Goal: Information Seeking & Learning: Learn about a topic

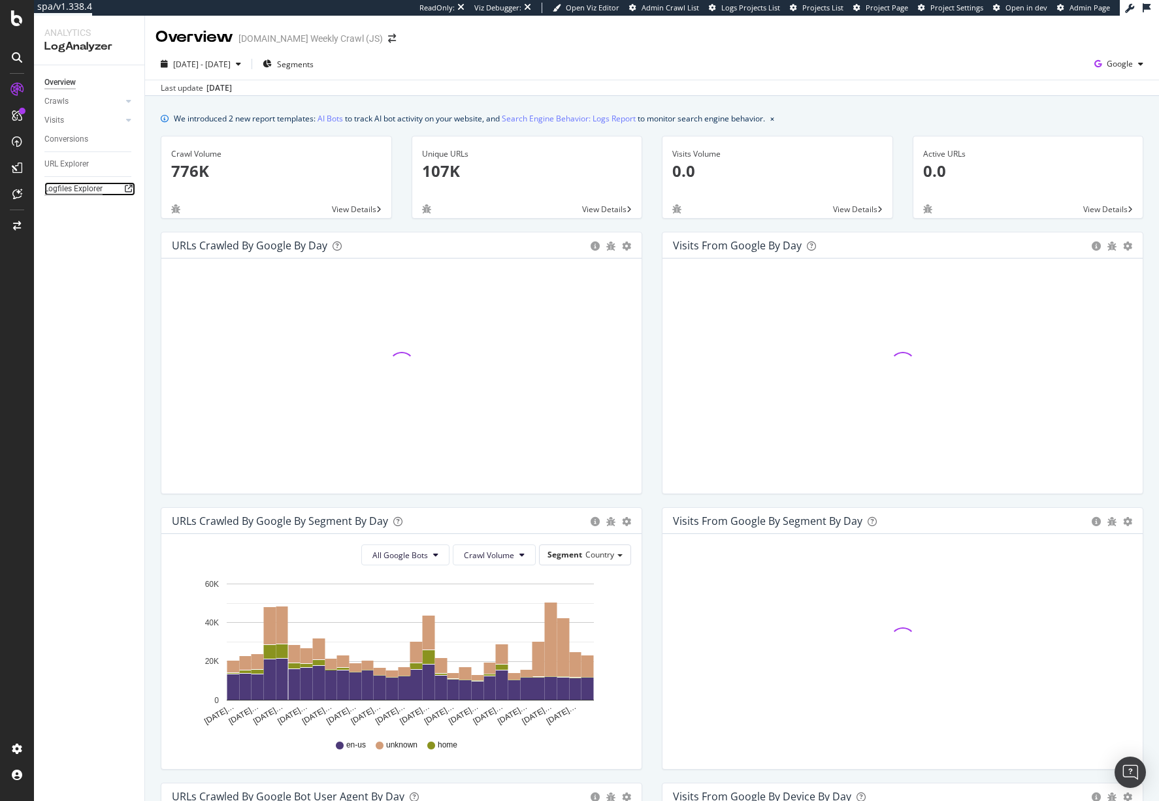
click at [78, 190] on div "Logfiles Explorer" at bounding box center [73, 189] width 58 height 14
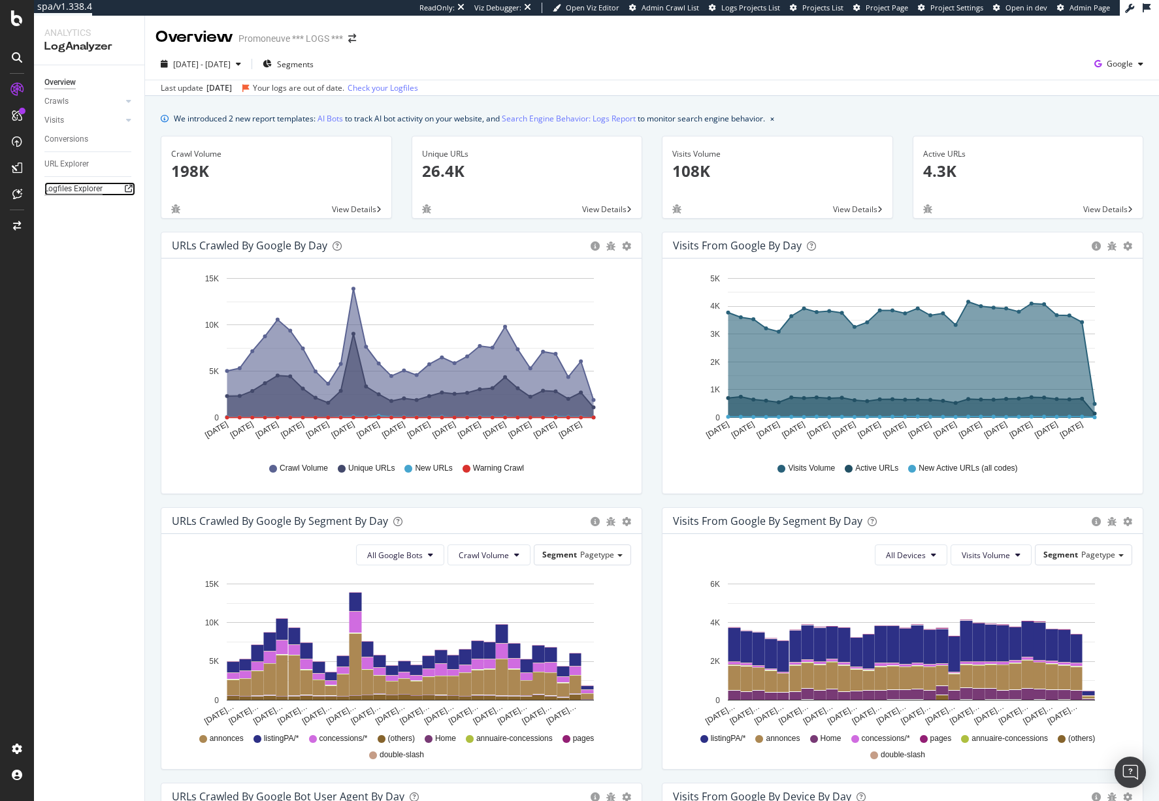
click at [87, 185] on div "Logfiles Explorer" at bounding box center [73, 189] width 58 height 14
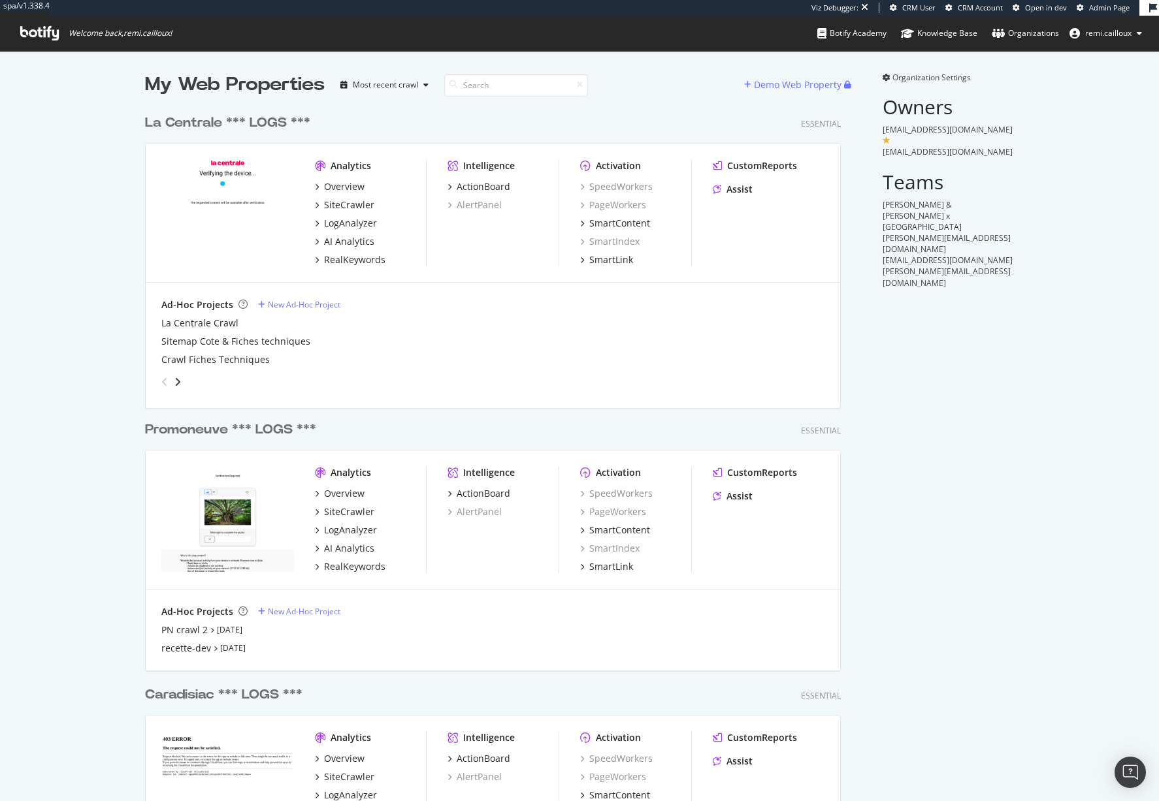
click at [234, 441] on div "Promoneuve *** LOGS *** Essential Analytics Overview SiteCrawler LogAnalyzer AI…" at bounding box center [498, 537] width 706 height 265
click at [234, 426] on div "Promoneuve *** LOGS ***" at bounding box center [230, 430] width 171 height 19
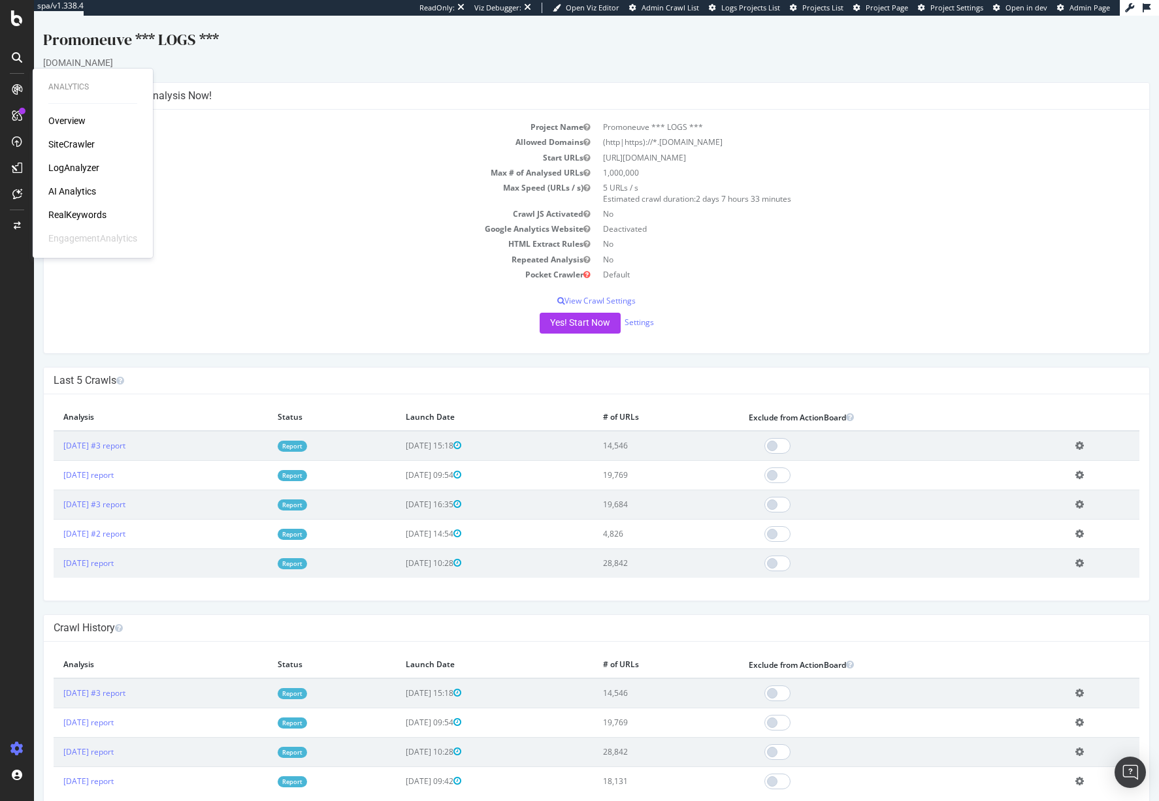
click at [80, 181] on div "Overview SiteCrawler LogAnalyzer AI Analytics RealKeywords EngagementAnalytics" at bounding box center [92, 179] width 89 height 131
click at [81, 171] on div "LogAnalyzer" at bounding box center [73, 167] width 51 height 13
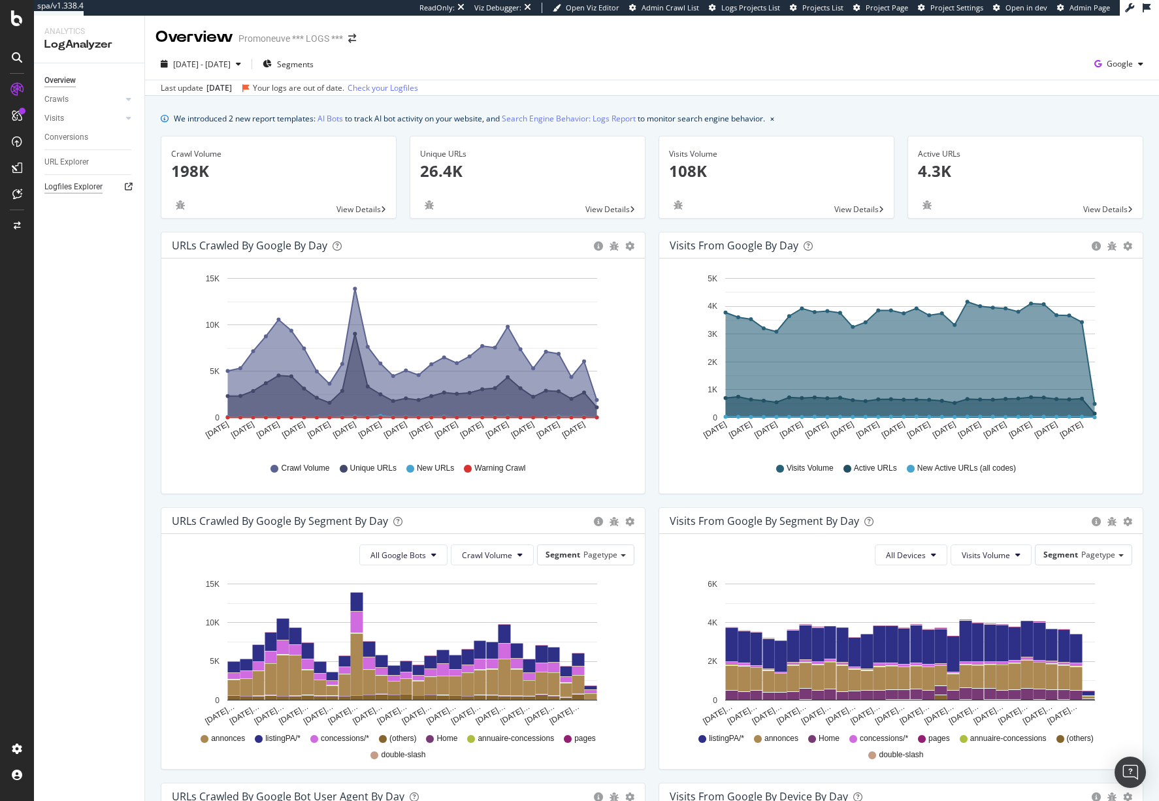
click at [91, 185] on div "Logfiles Explorer" at bounding box center [73, 187] width 58 height 14
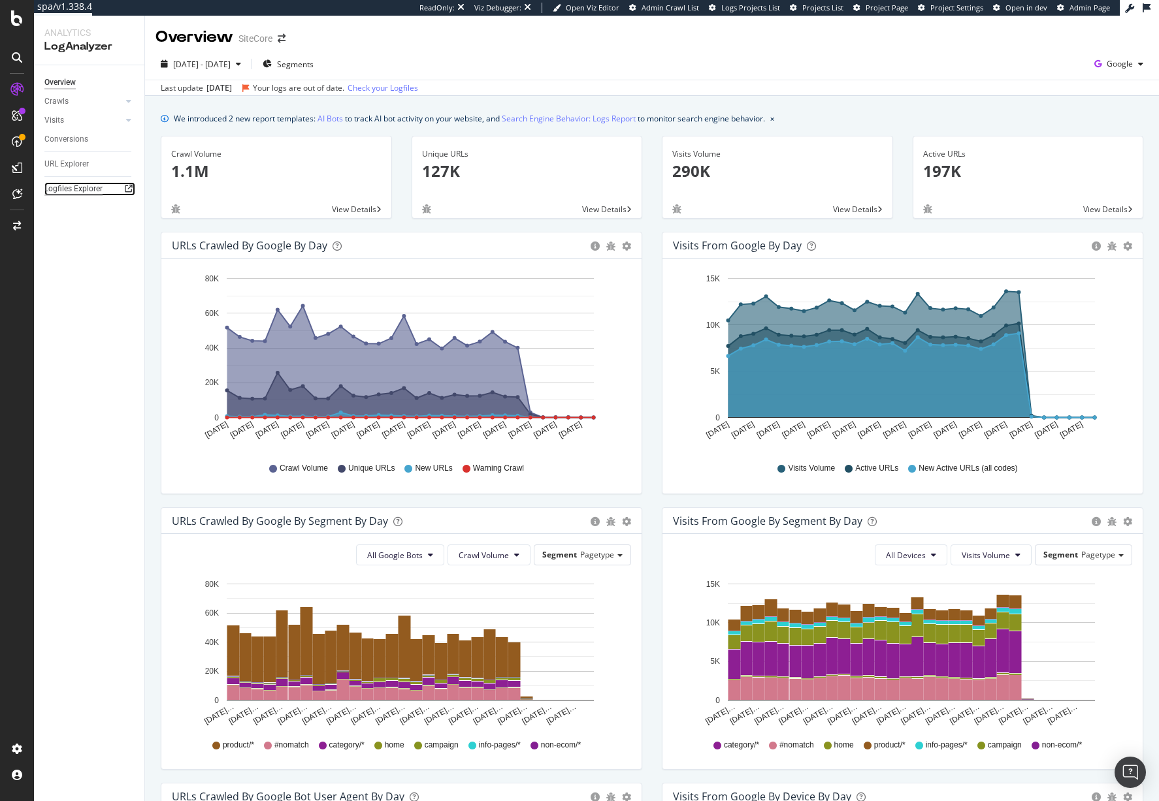
click at [84, 189] on div "Logfiles Explorer" at bounding box center [73, 189] width 58 height 14
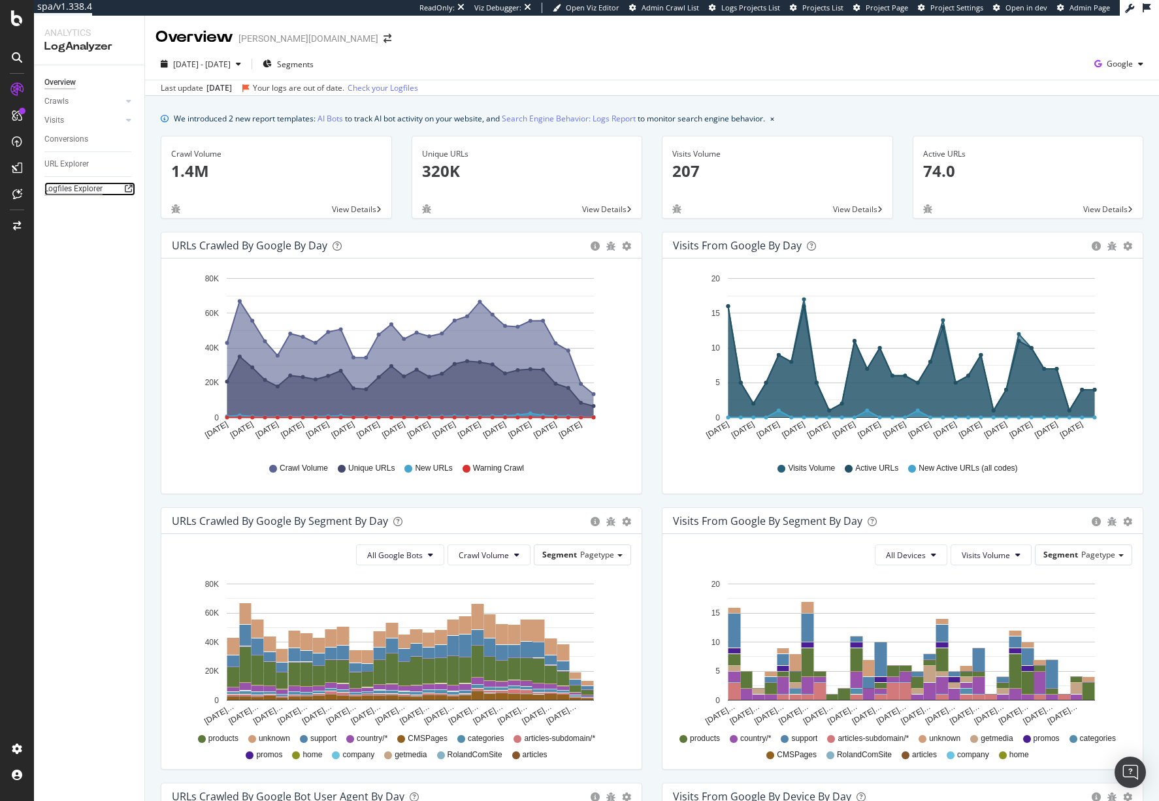
click at [80, 188] on div "Logfiles Explorer" at bounding box center [73, 189] width 58 height 14
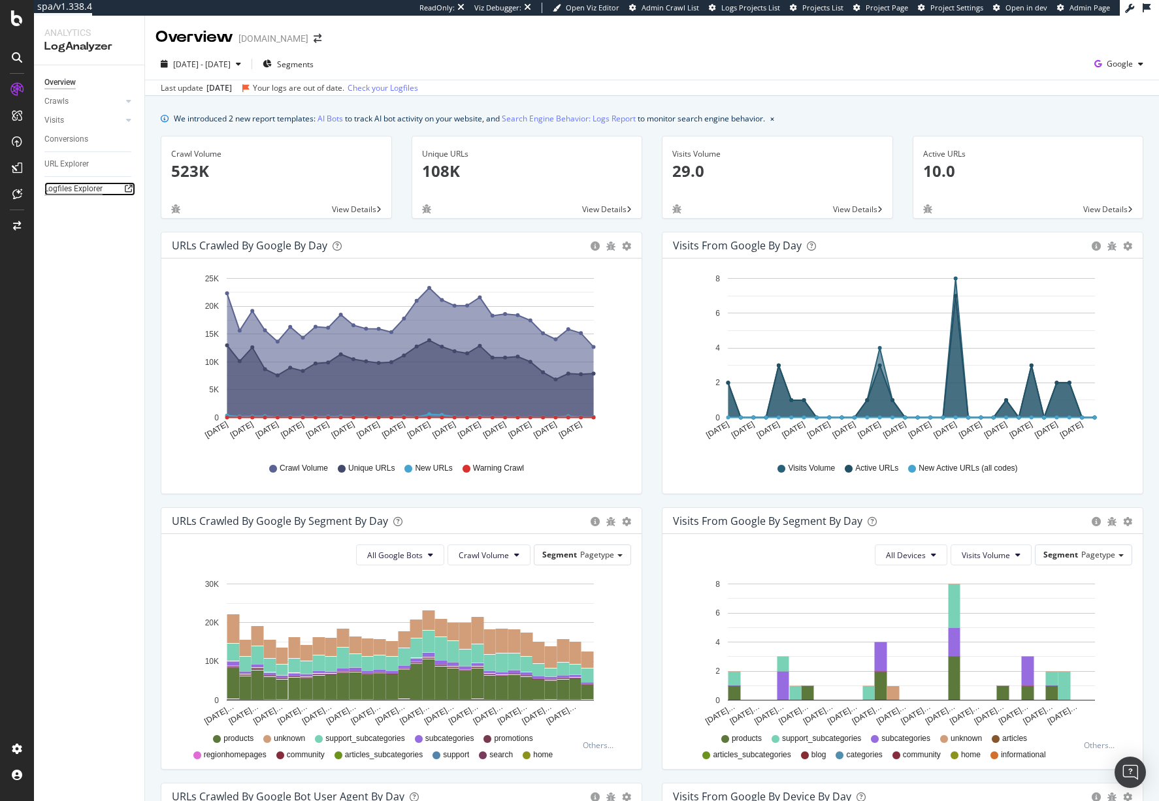
click at [71, 188] on div "Logfiles Explorer" at bounding box center [73, 189] width 58 height 14
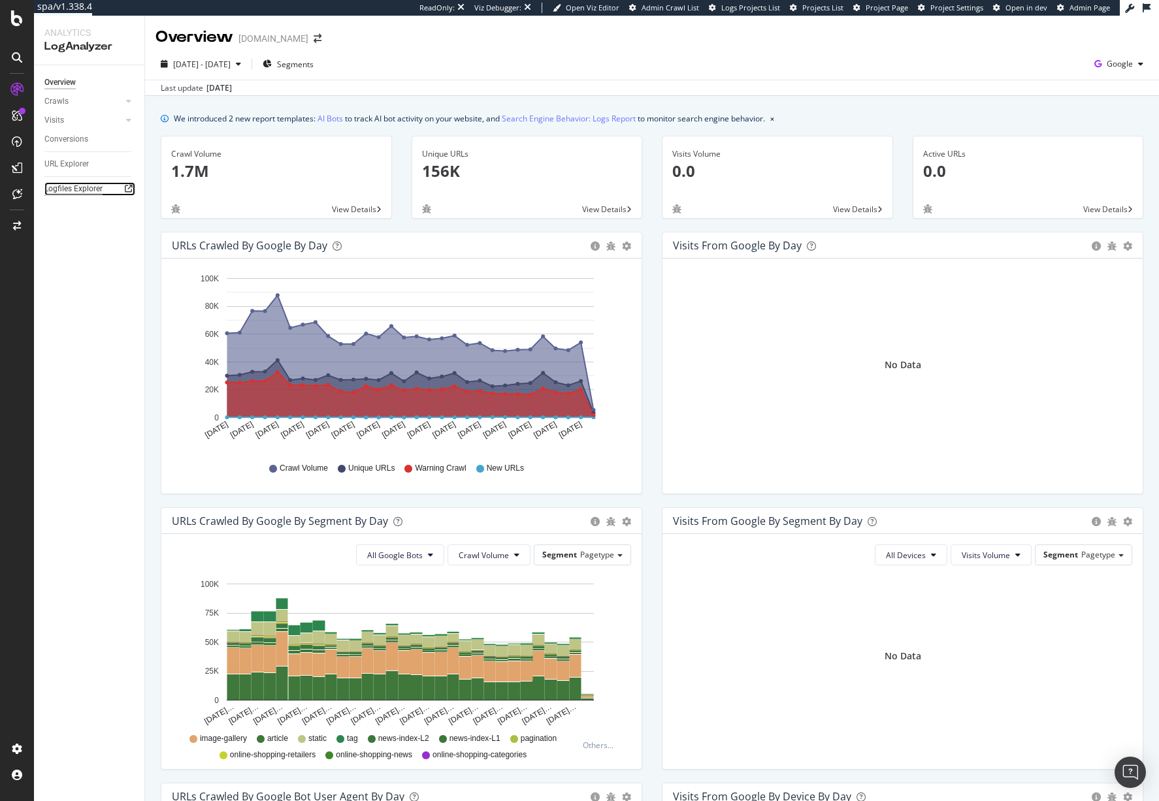
click at [68, 188] on div "Logfiles Explorer" at bounding box center [73, 189] width 58 height 14
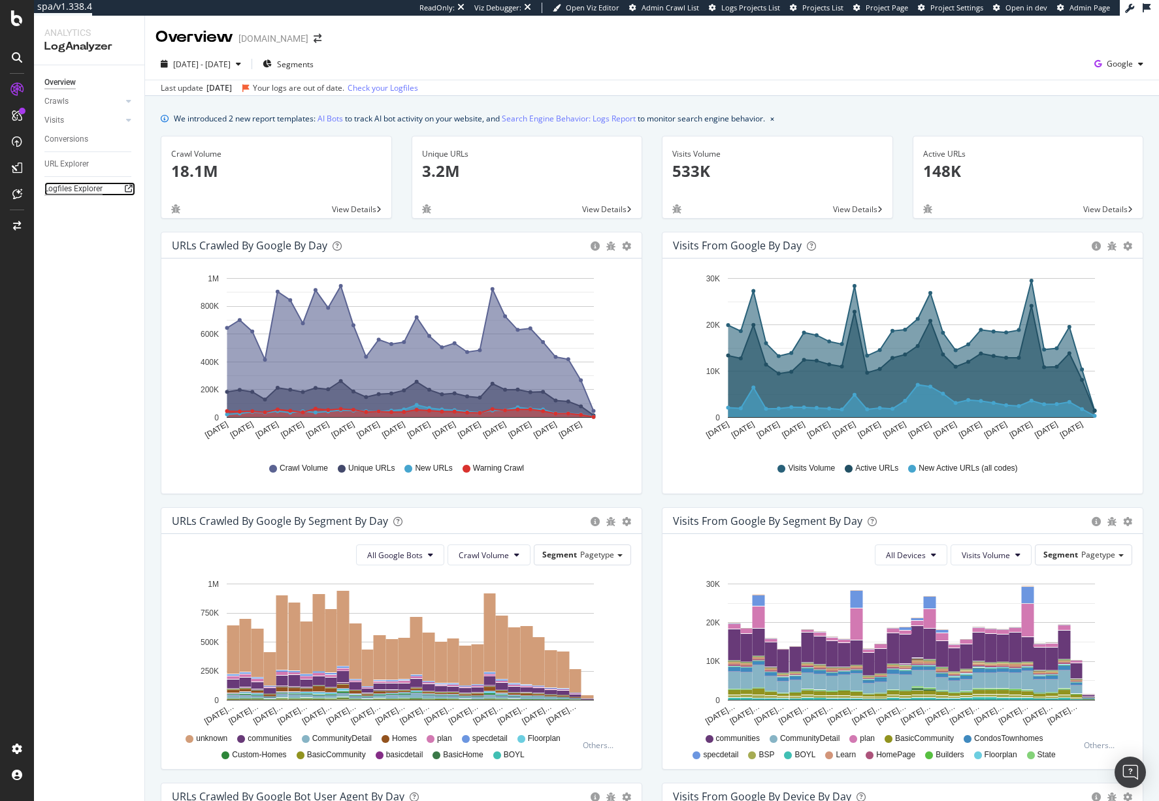
click at [82, 186] on div "Logfiles Explorer" at bounding box center [73, 189] width 58 height 14
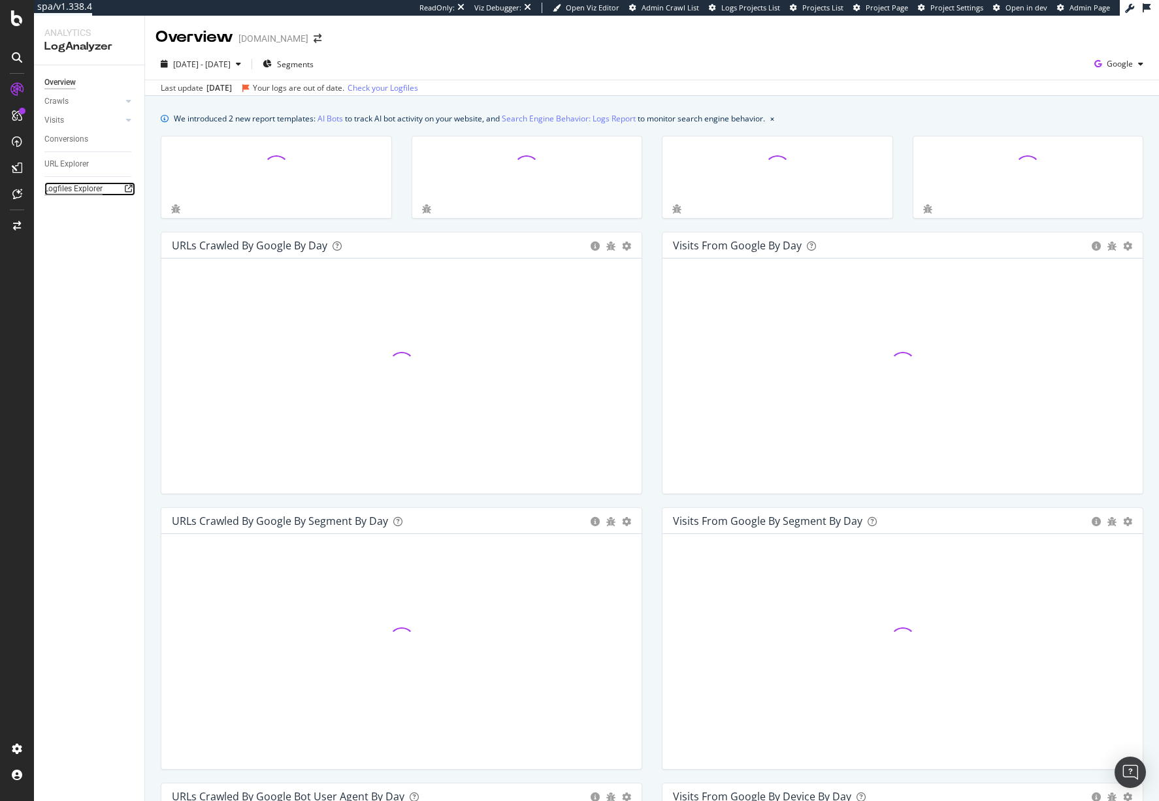
click at [71, 189] on div "Logfiles Explorer" at bounding box center [73, 189] width 58 height 14
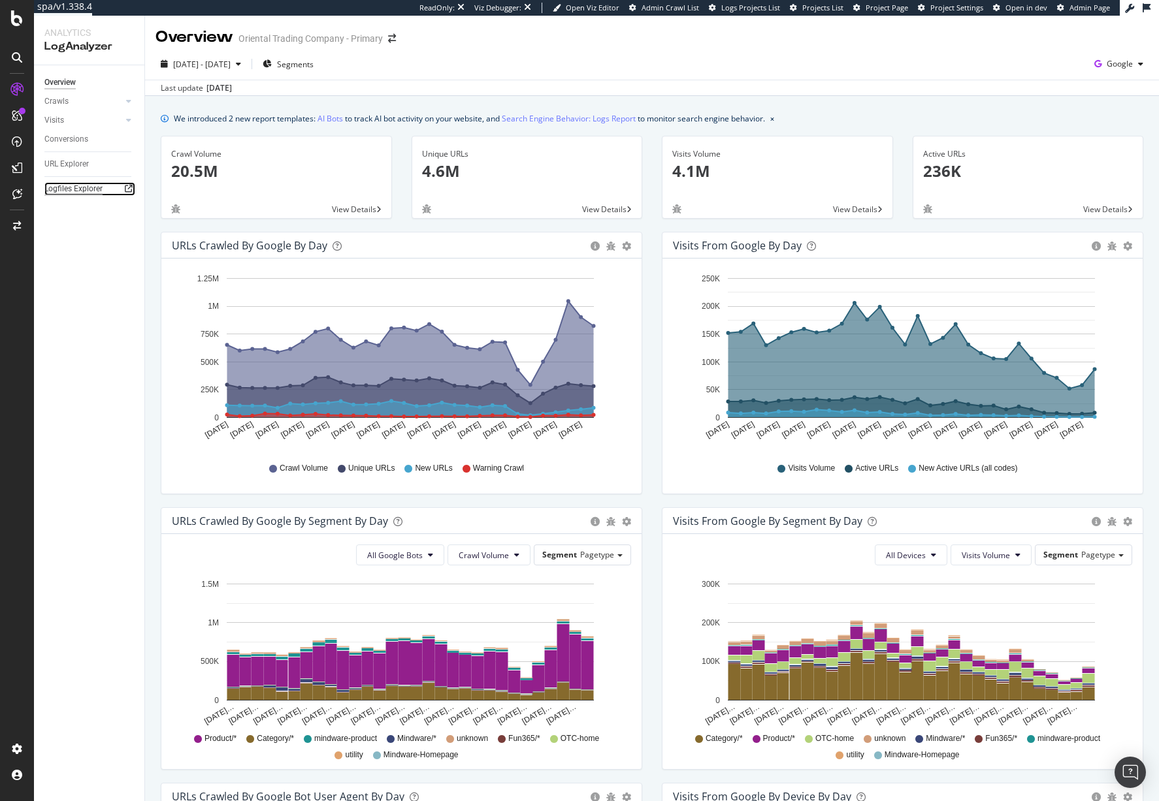
click at [80, 191] on div "Logfiles Explorer" at bounding box center [73, 189] width 58 height 14
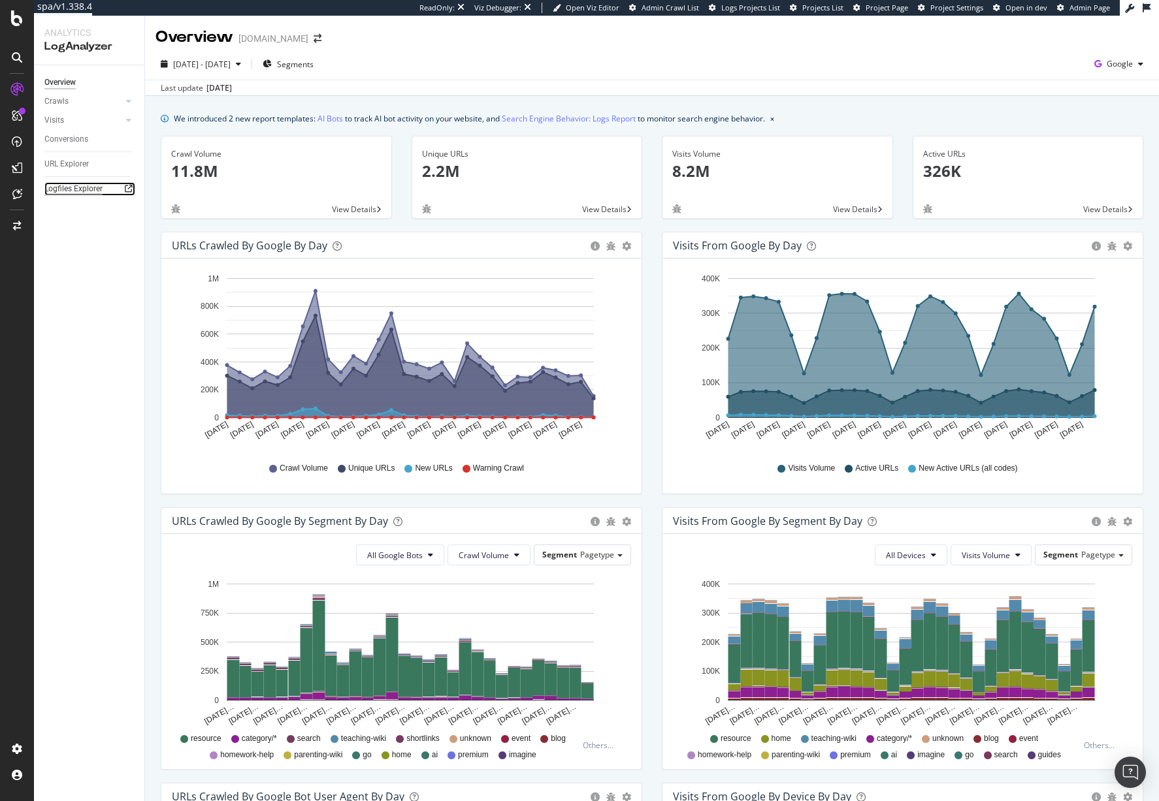
click at [71, 187] on div "Logfiles Explorer" at bounding box center [73, 189] width 58 height 14
click at [0, 0] on div "spa/v1.338.4 ReadOnly: Viz Debugger: Open Viz Editor Admin Crawl List Logs Proj…" at bounding box center [579, 400] width 1159 height 801
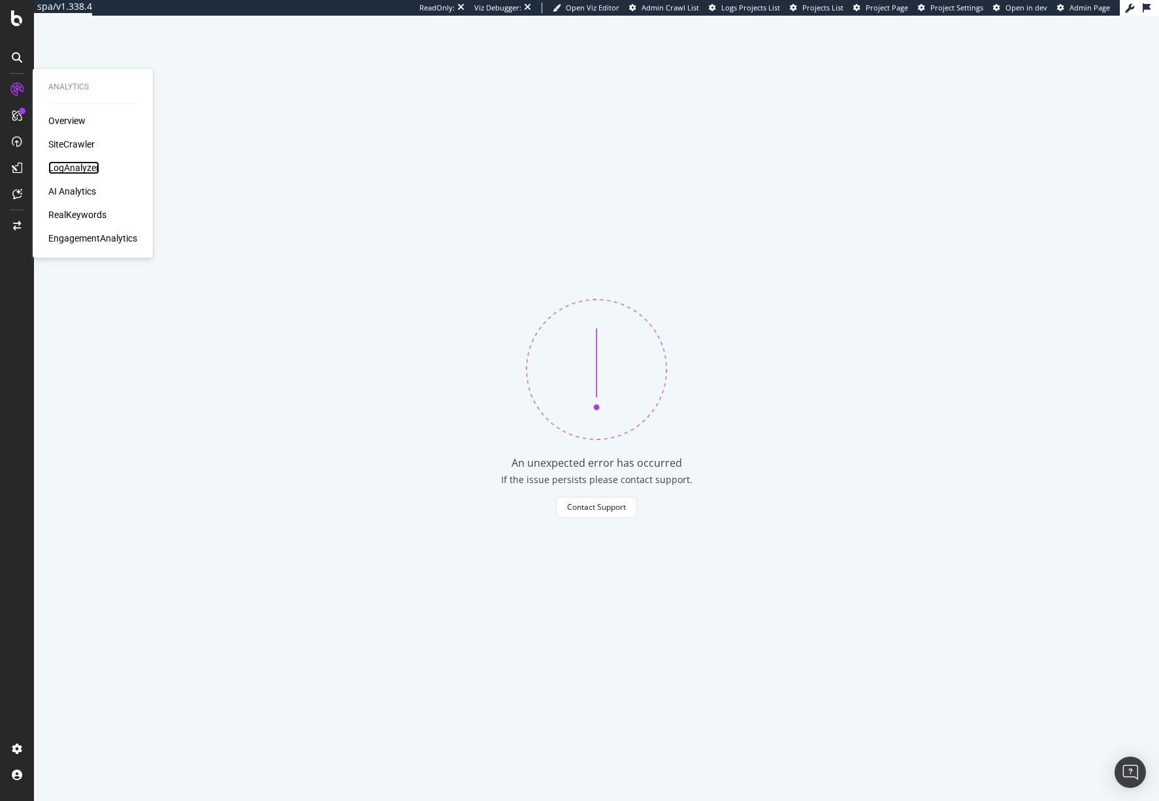
click at [72, 167] on div "LogAnalyzer" at bounding box center [73, 167] width 51 height 13
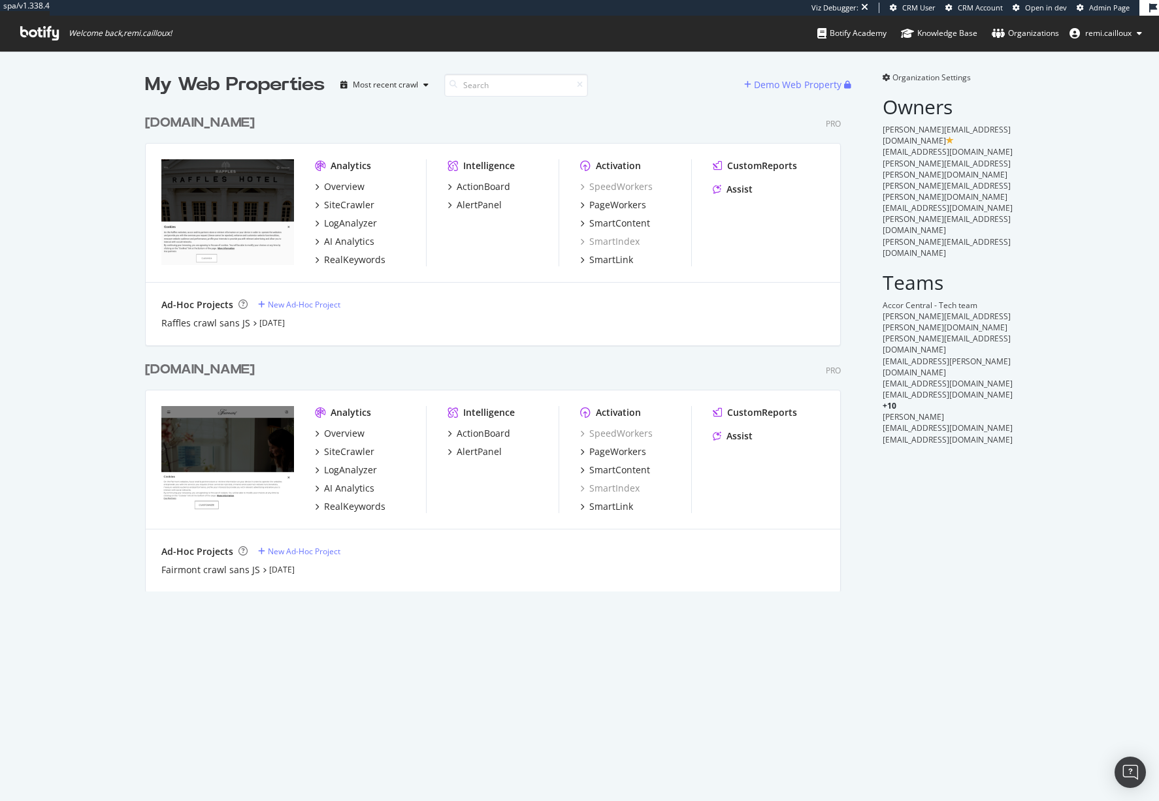
scroll to position [494, 706]
click at [212, 121] on div "[DOMAIN_NAME]" at bounding box center [200, 123] width 110 height 19
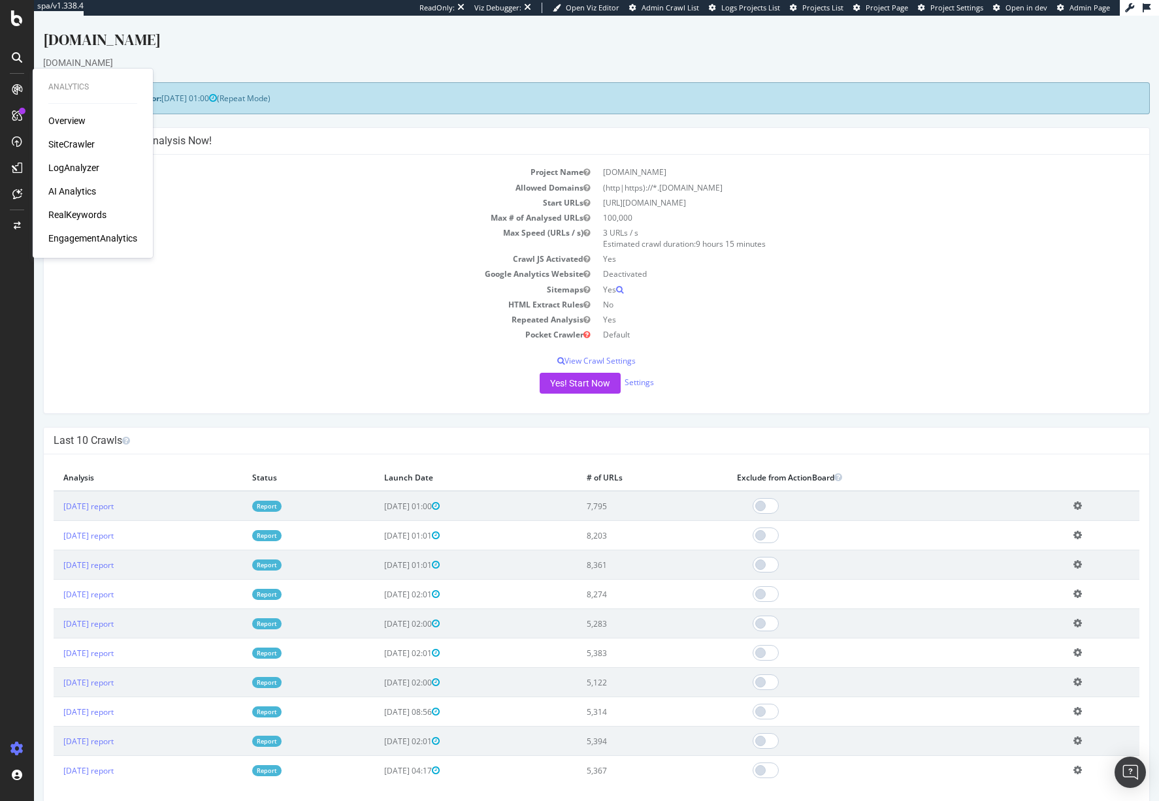
click at [74, 168] on div "LogAnalyzer" at bounding box center [73, 167] width 51 height 13
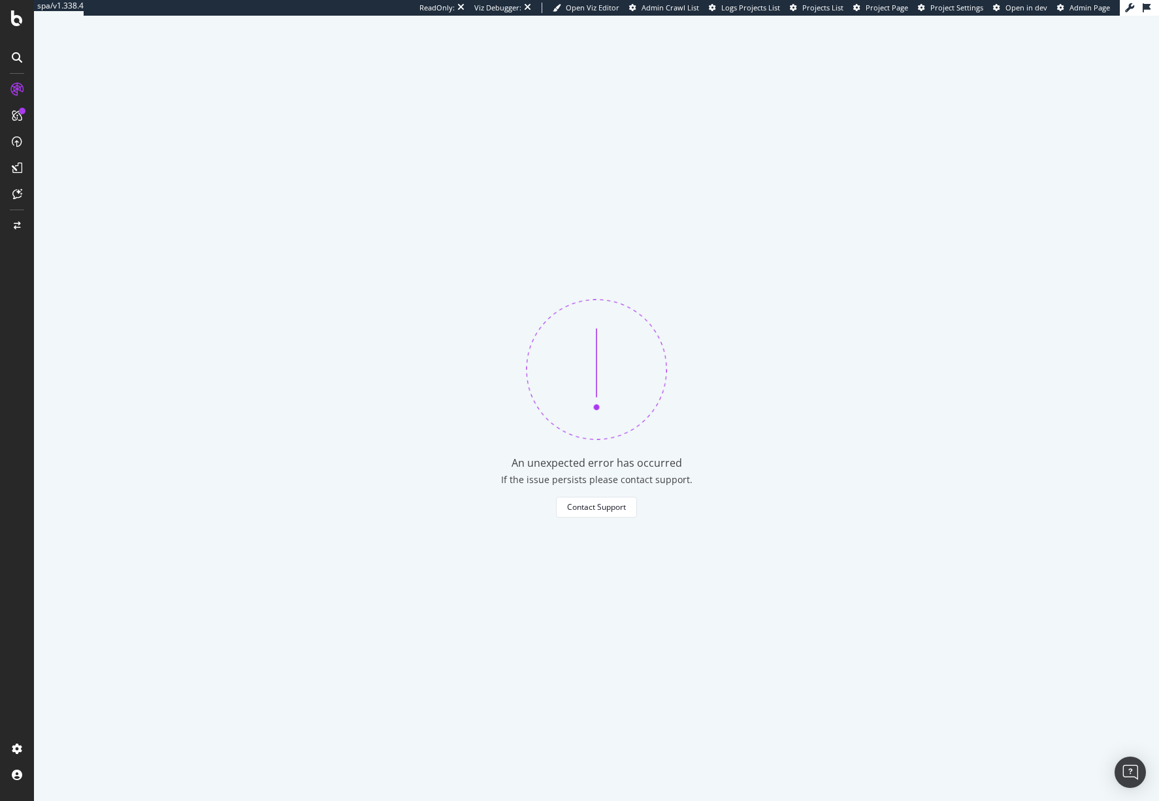
click at [894, 10] on span "Project Page" at bounding box center [886, 8] width 42 height 10
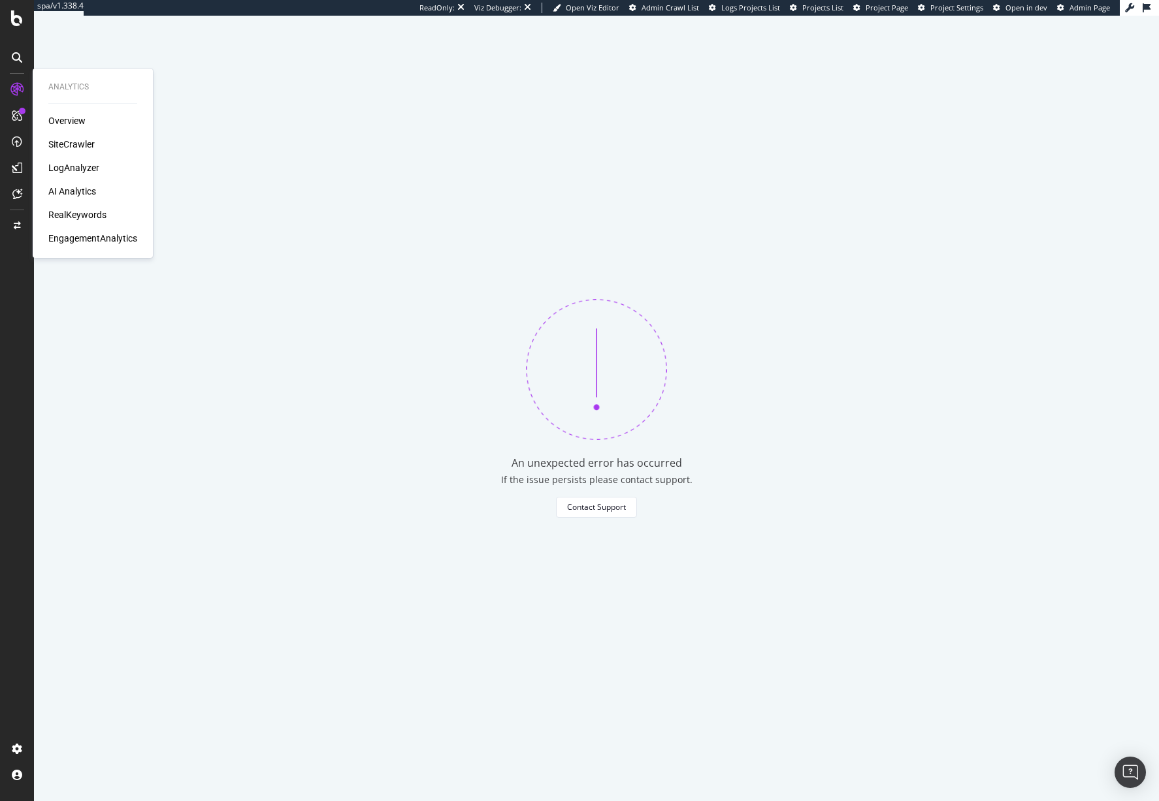
click at [79, 168] on div "LogAnalyzer" at bounding box center [73, 167] width 51 height 13
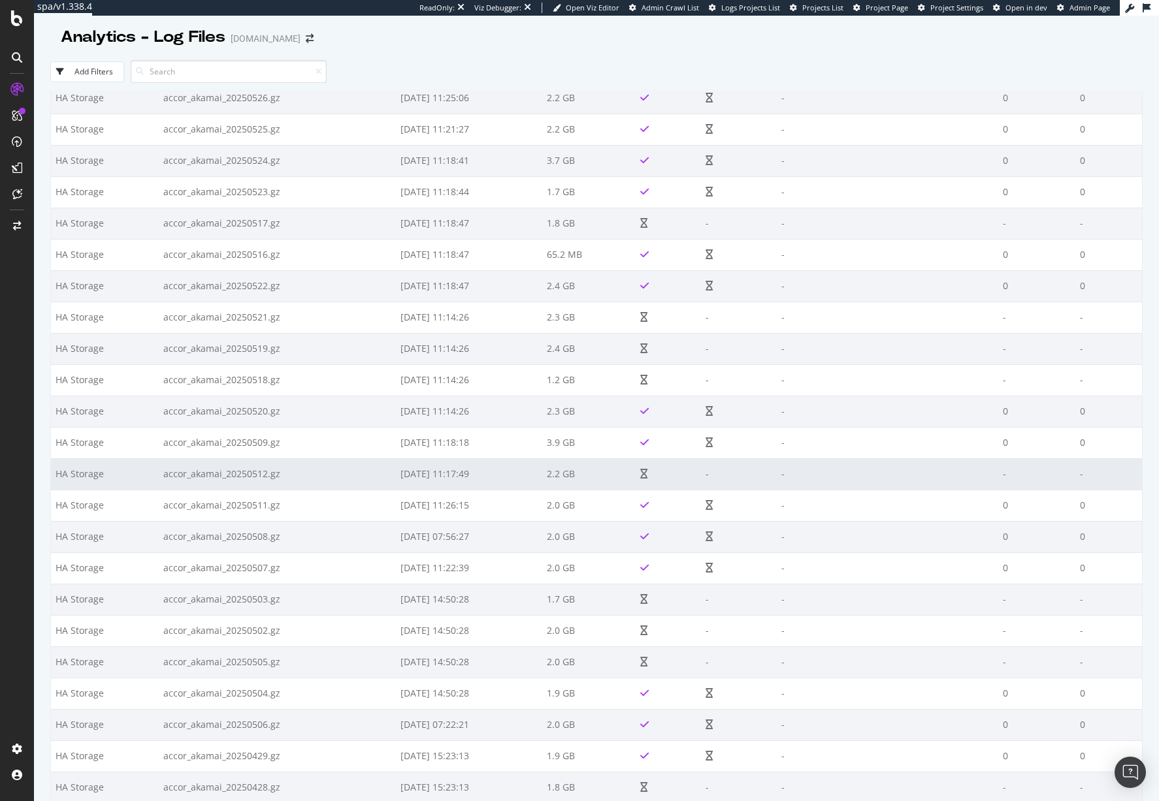
scroll to position [3978, 0]
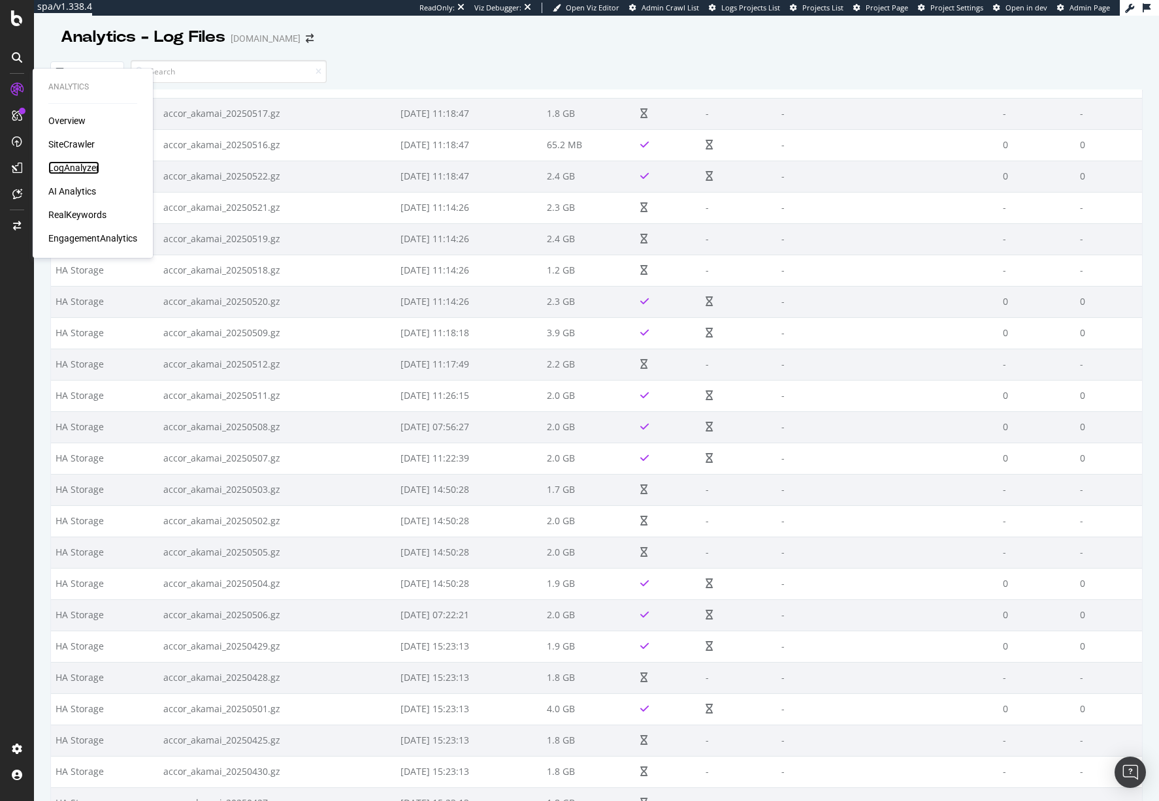
click at [71, 168] on div "LogAnalyzer" at bounding box center [73, 167] width 51 height 13
